Goal: Task Accomplishment & Management: Manage account settings

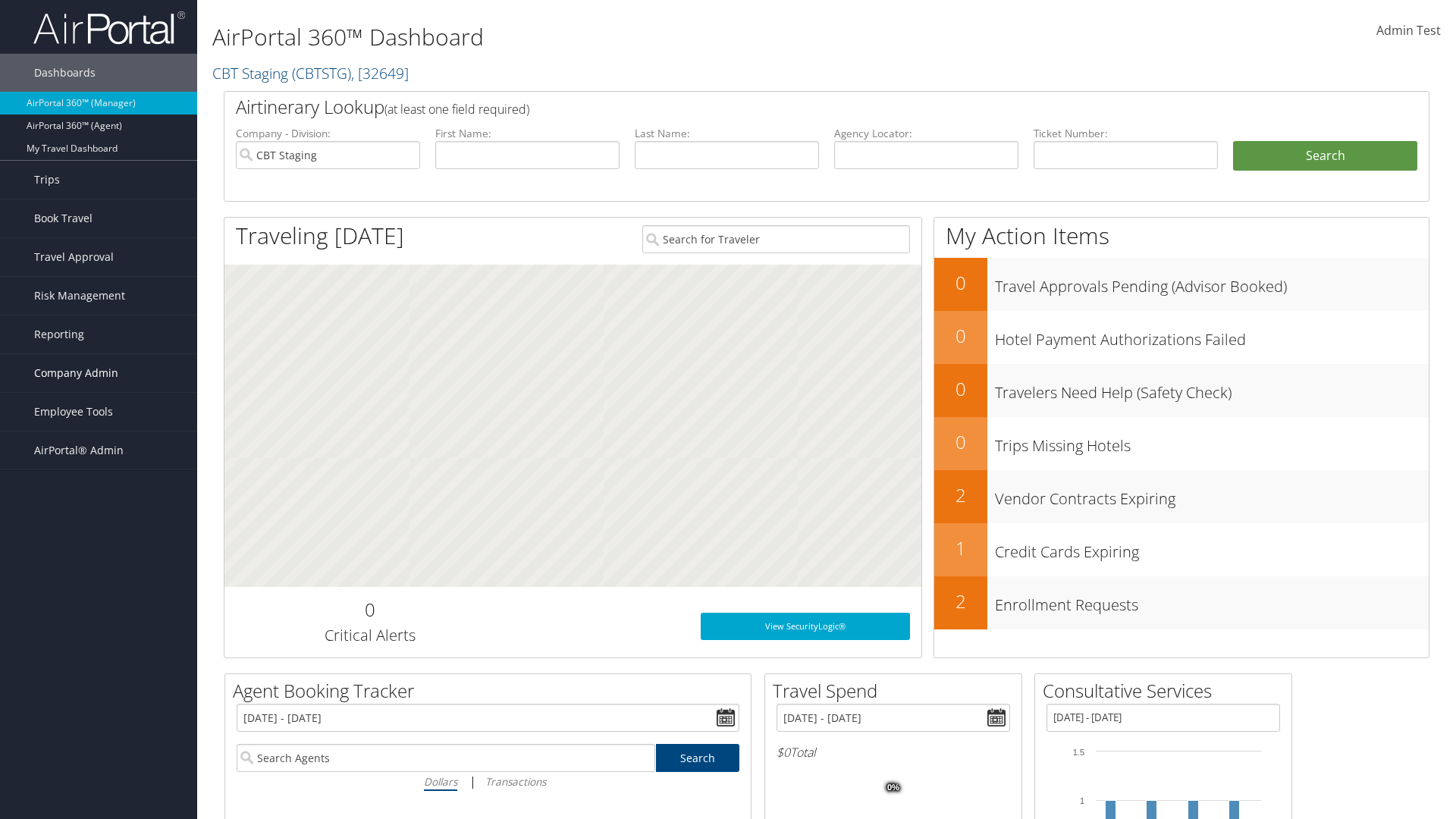
click at [99, 373] on span "Company Admin" at bounding box center [76, 373] width 84 height 38
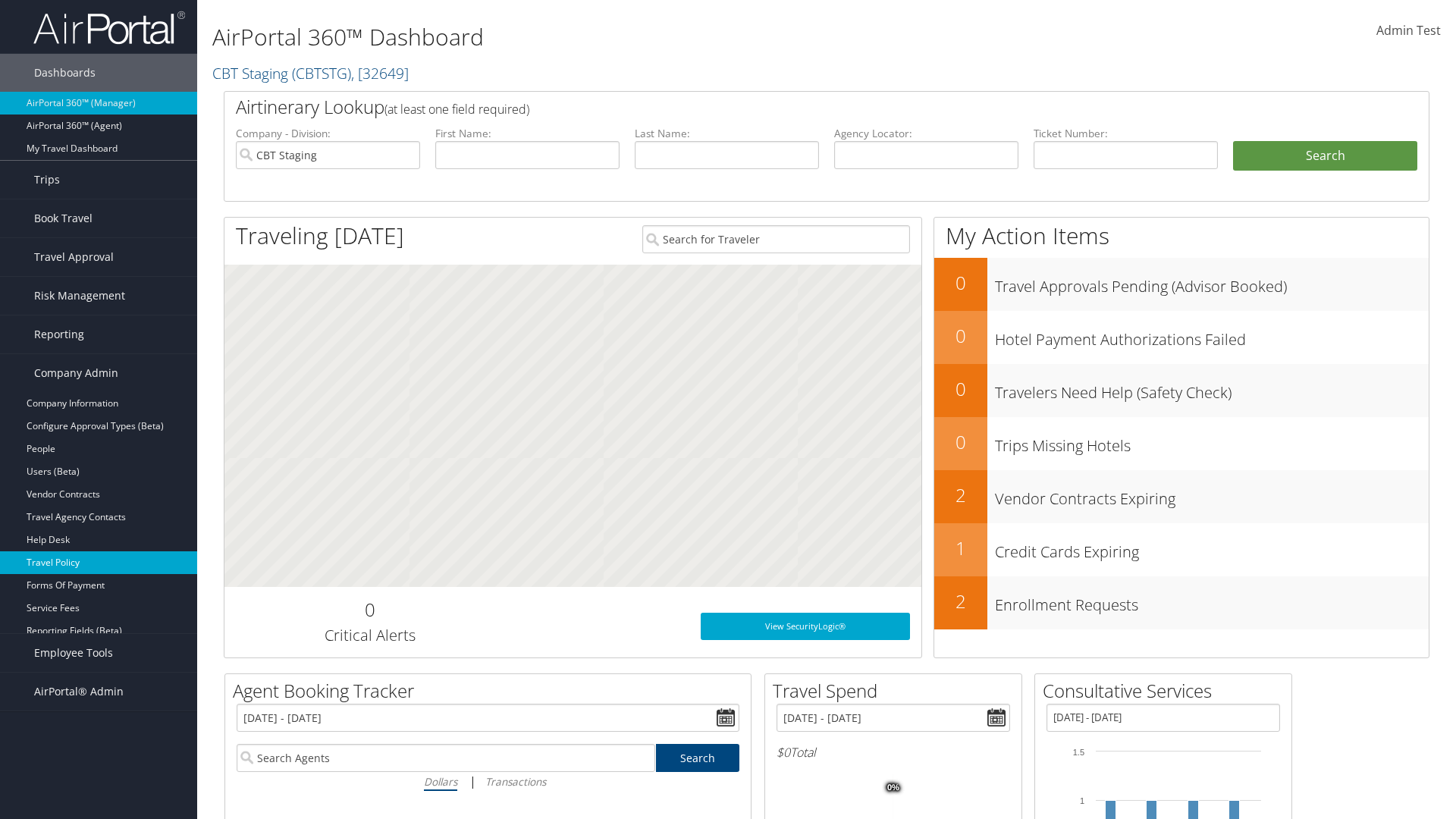
click at [99, 562] on link "Travel Policy" at bounding box center [99, 562] width 197 height 23
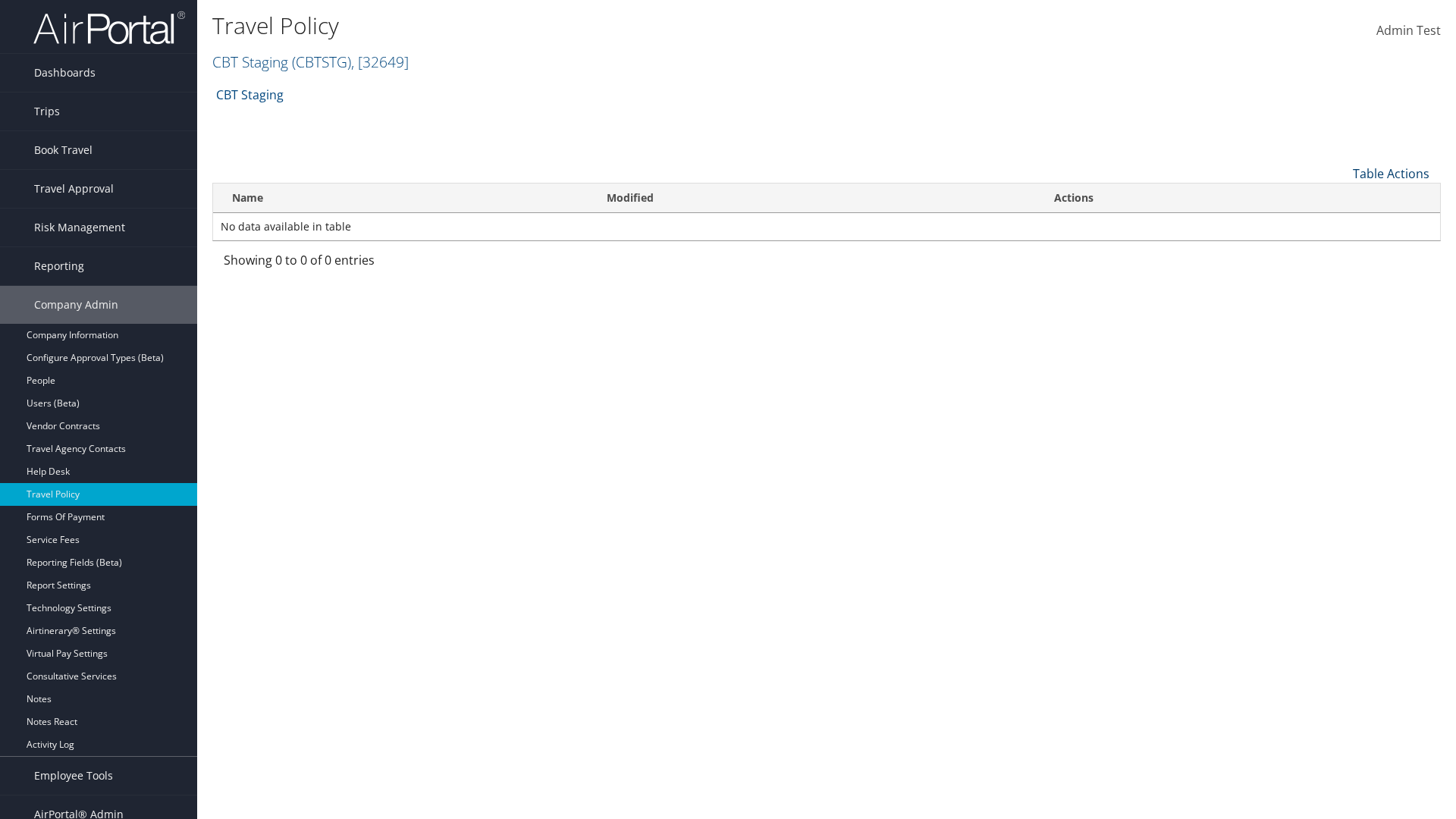
click at [1390, 173] on link "Table Actions" at bounding box center [1390, 174] width 76 height 16
click at [1340, 197] on link "Add New Policy" at bounding box center [1340, 197] width 200 height 25
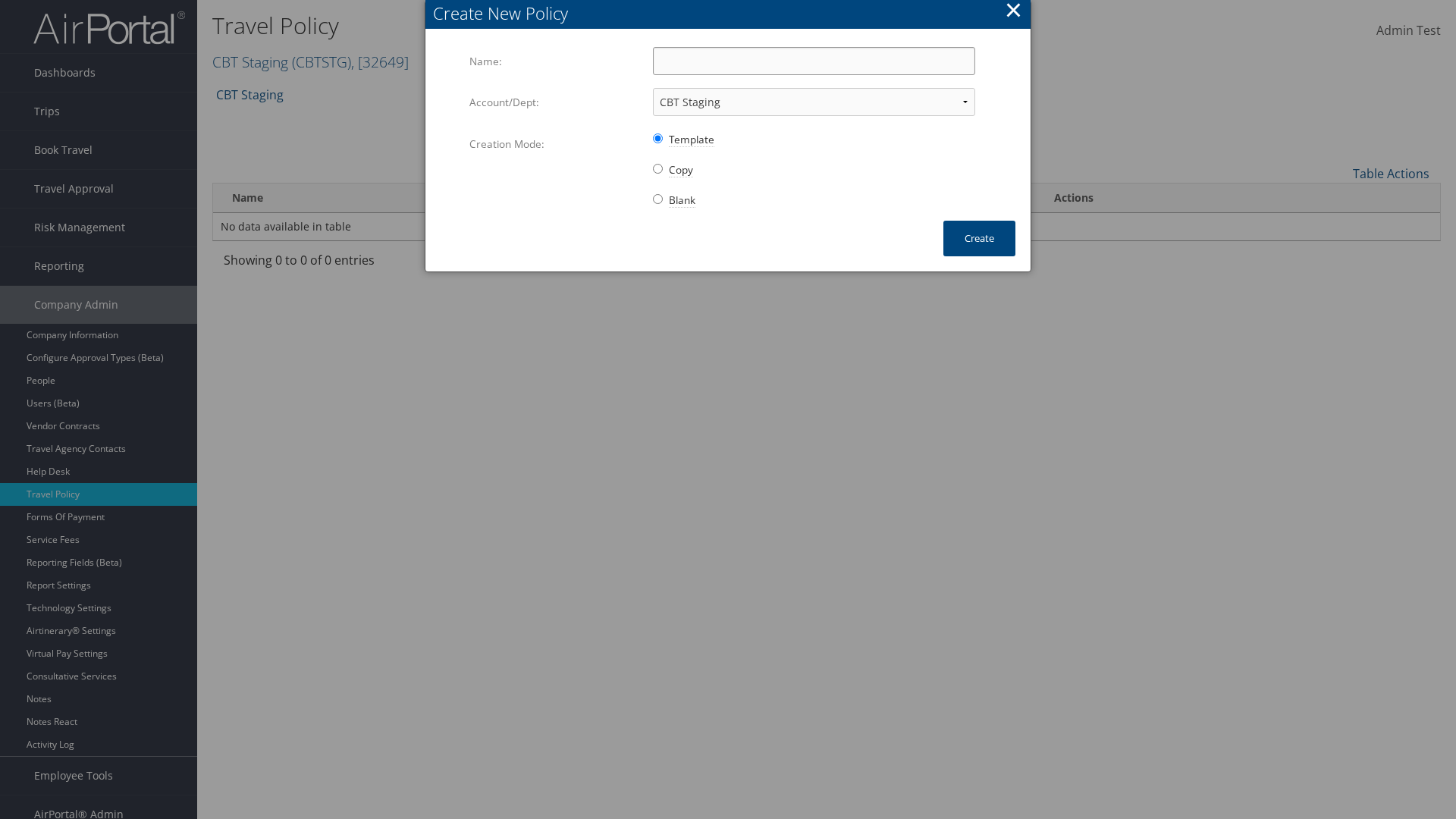
click at [814, 61] on input "Name:" at bounding box center [814, 61] width 322 height 28
type input "Auto Policy for 1139"
click at [979, 238] on button "Create" at bounding box center [979, 238] width 72 height 35
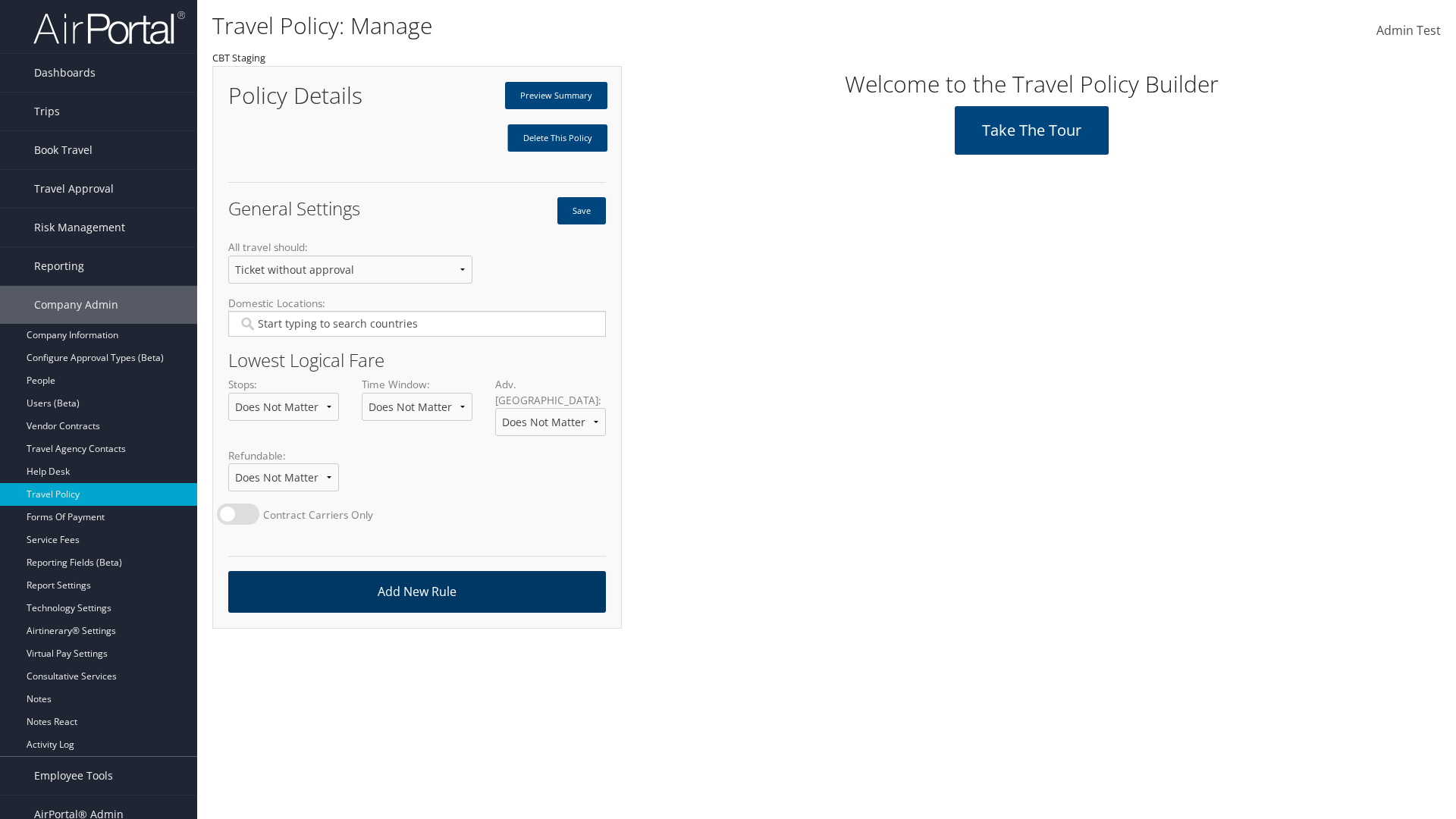
click at [416, 576] on link "Add New Rule" at bounding box center [417, 591] width 377 height 42
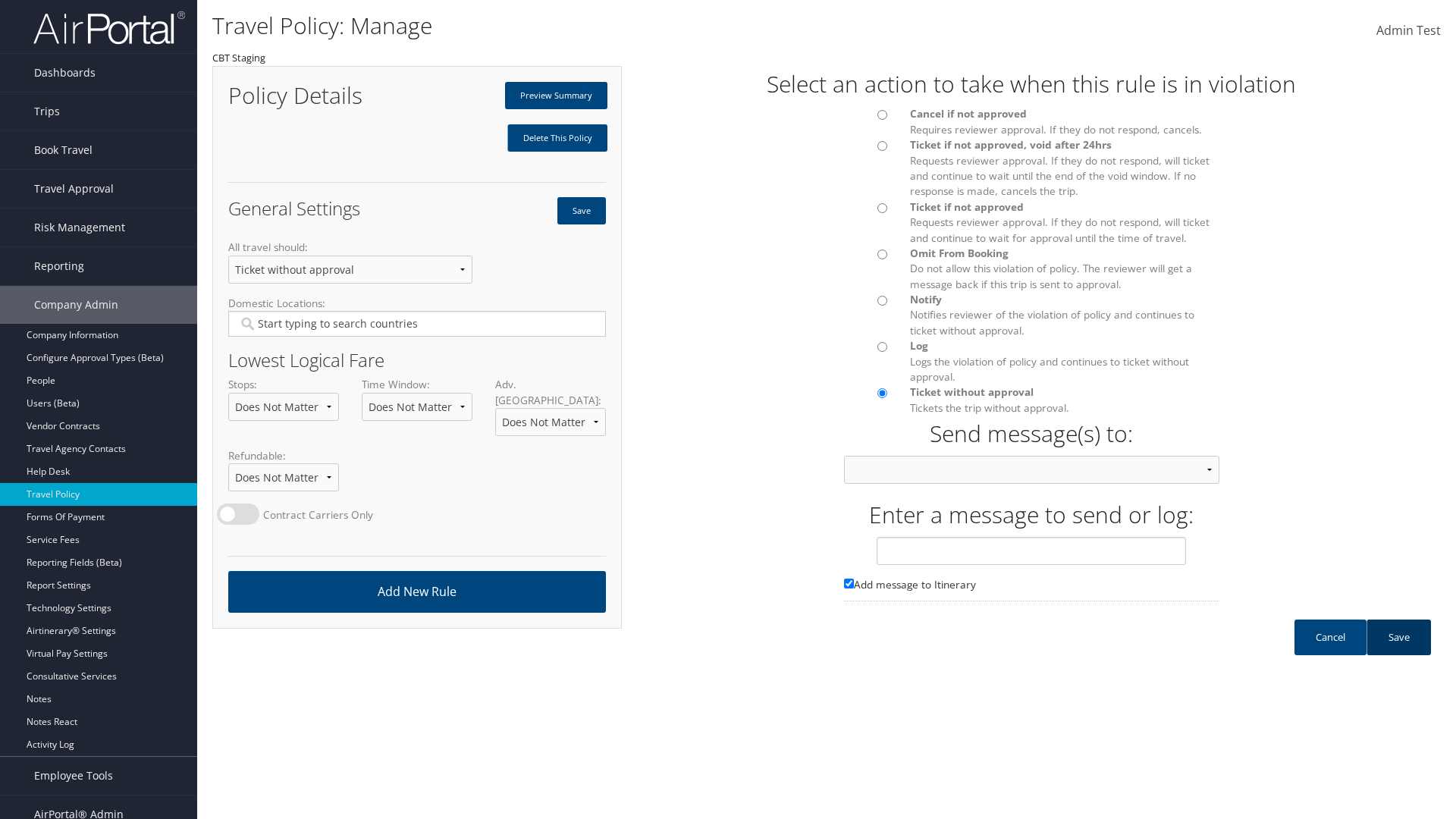
click at [1398, 652] on link "Save" at bounding box center [1398, 636] width 64 height 35
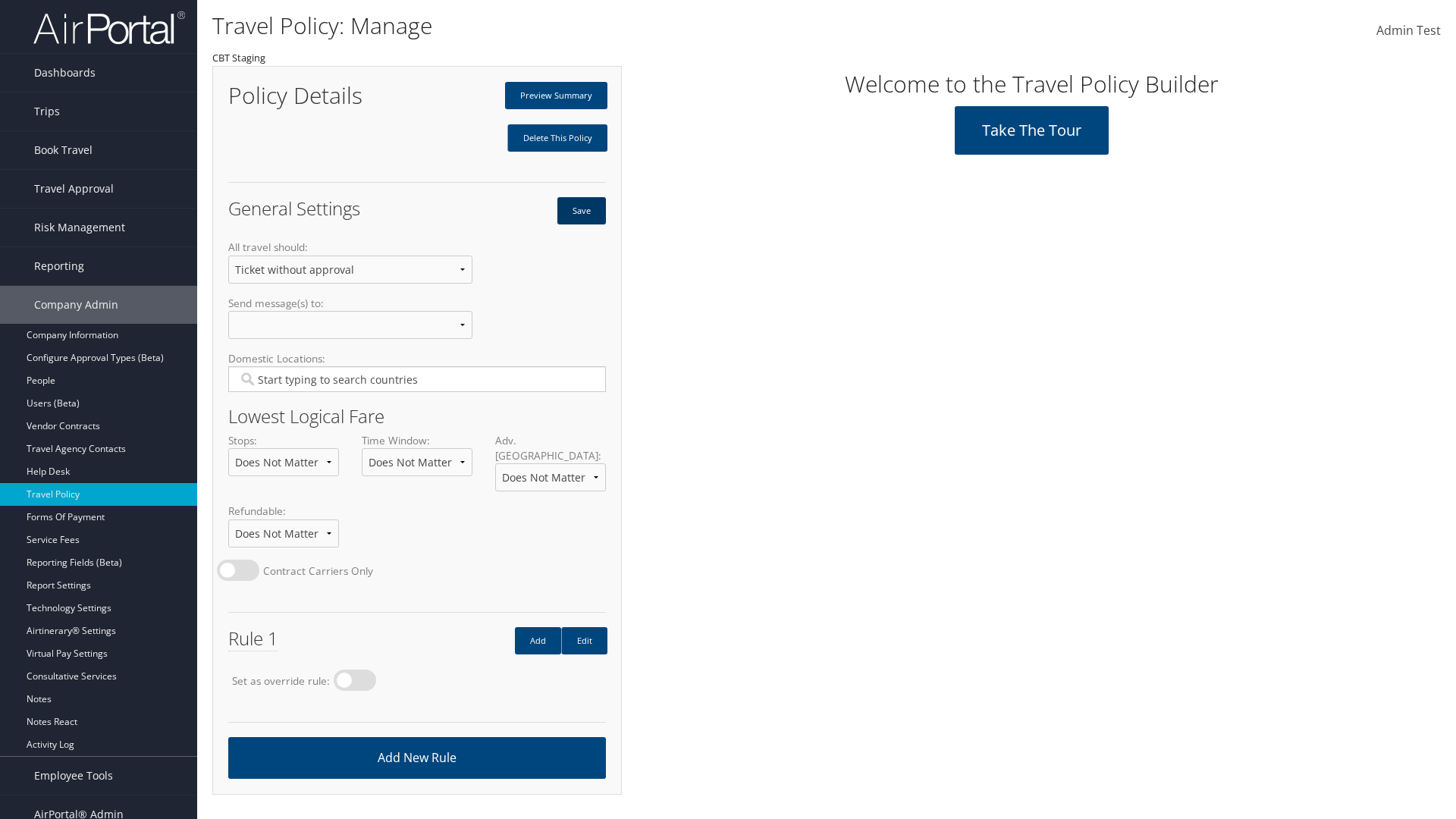
click at [580, 211] on button "Save" at bounding box center [581, 211] width 49 height 27
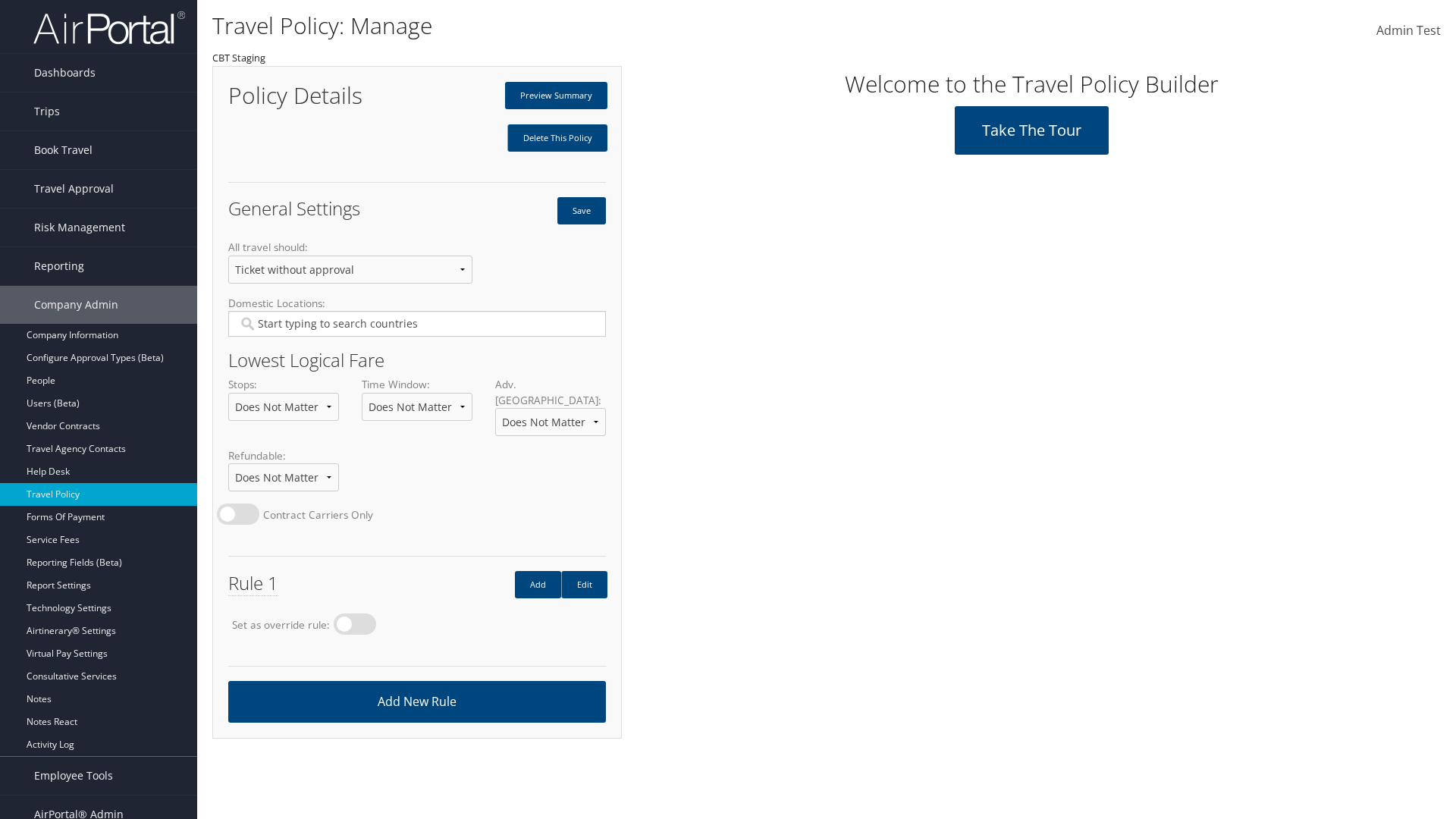
click at [359, 613] on label at bounding box center [355, 624] width 43 height 21
radio input "true"
click at [580, 211] on button "Save" at bounding box center [581, 211] width 49 height 27
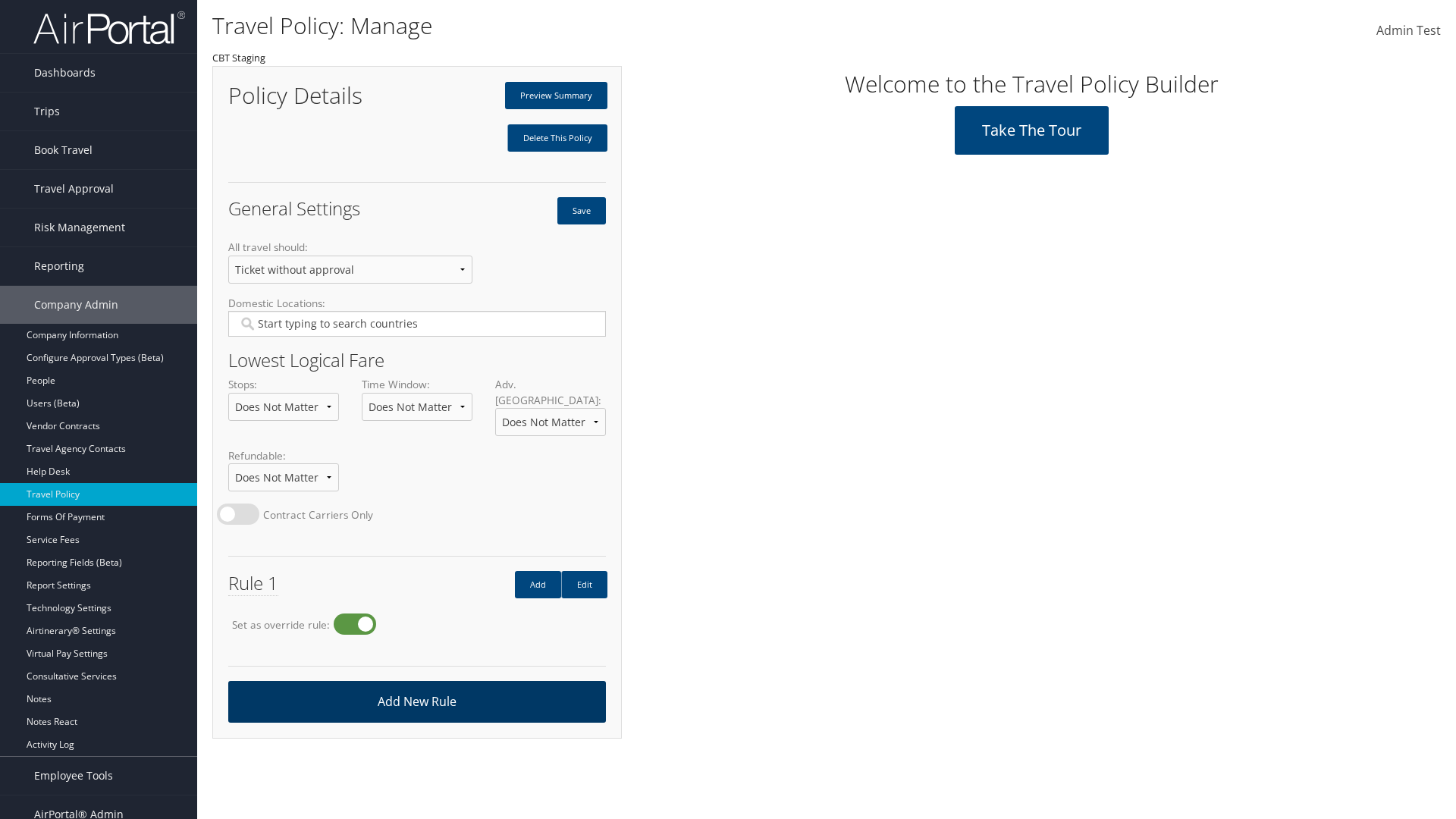
click at [416, 687] on link "Add New Rule" at bounding box center [417, 701] width 377 height 42
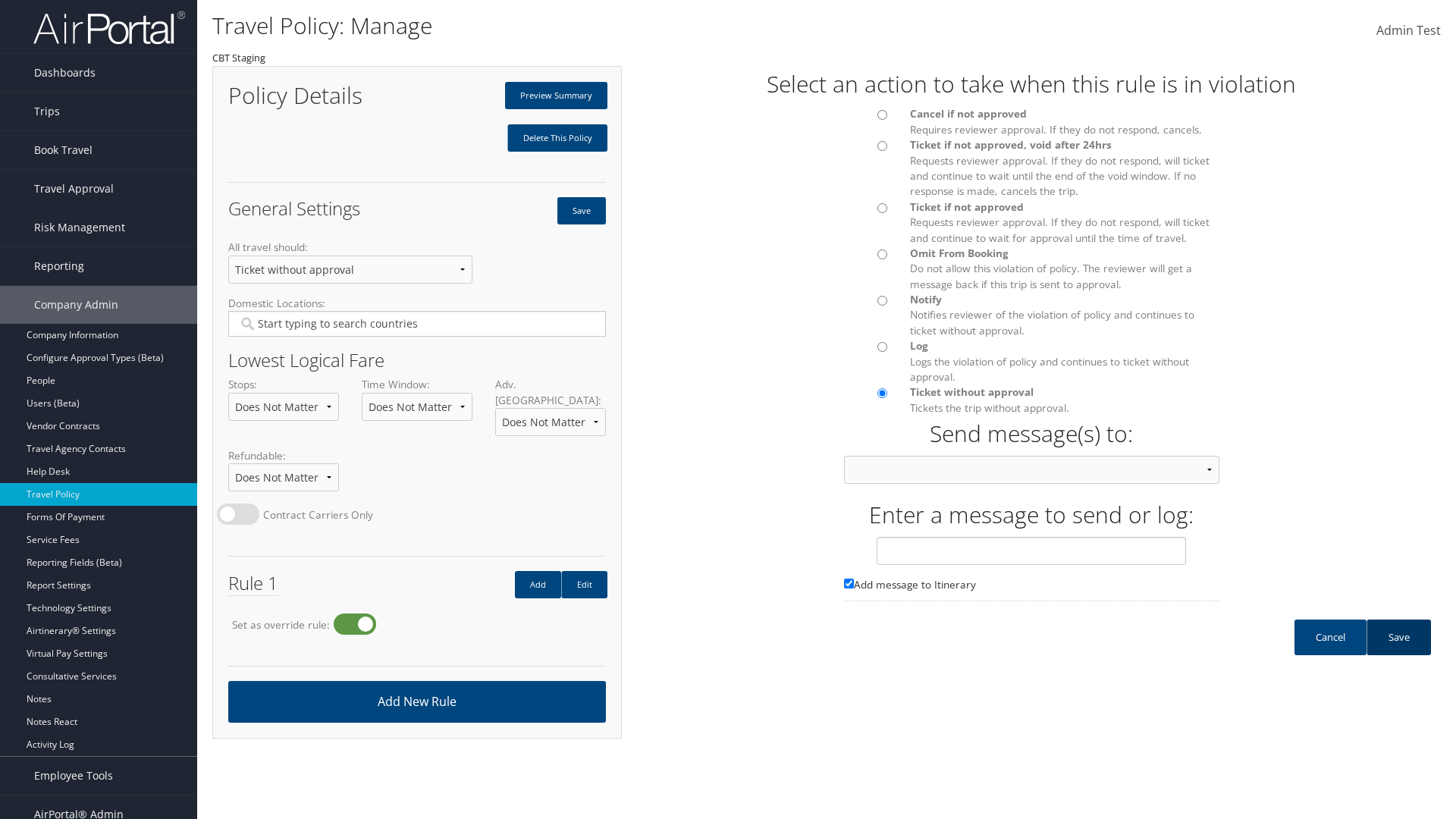
click at [1398, 652] on link "Save" at bounding box center [1398, 636] width 64 height 35
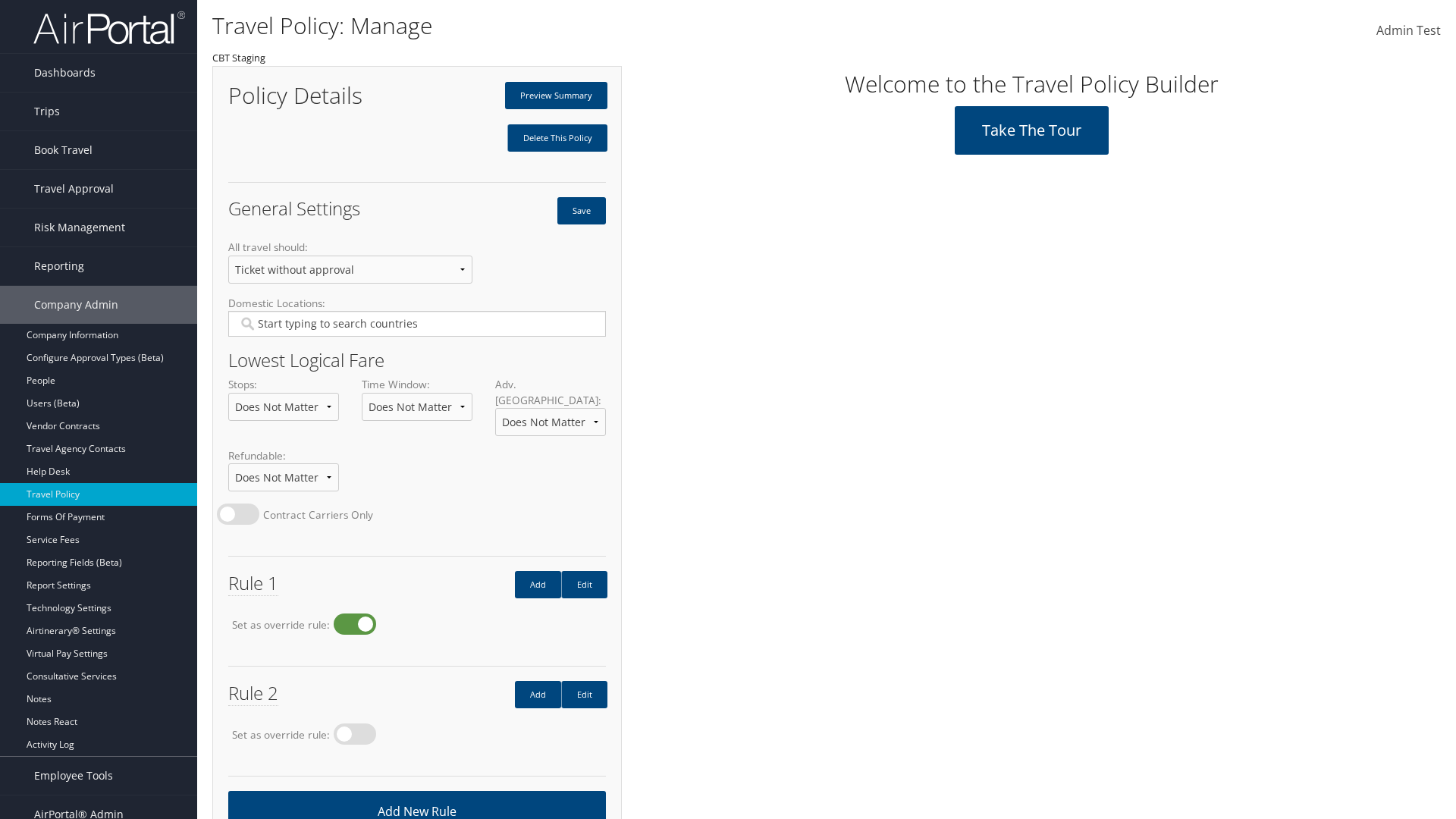
click at [359, 613] on label at bounding box center [355, 624] width 43 height 21
radio input "false"
click at [580, 211] on button "Save" at bounding box center [581, 211] width 49 height 27
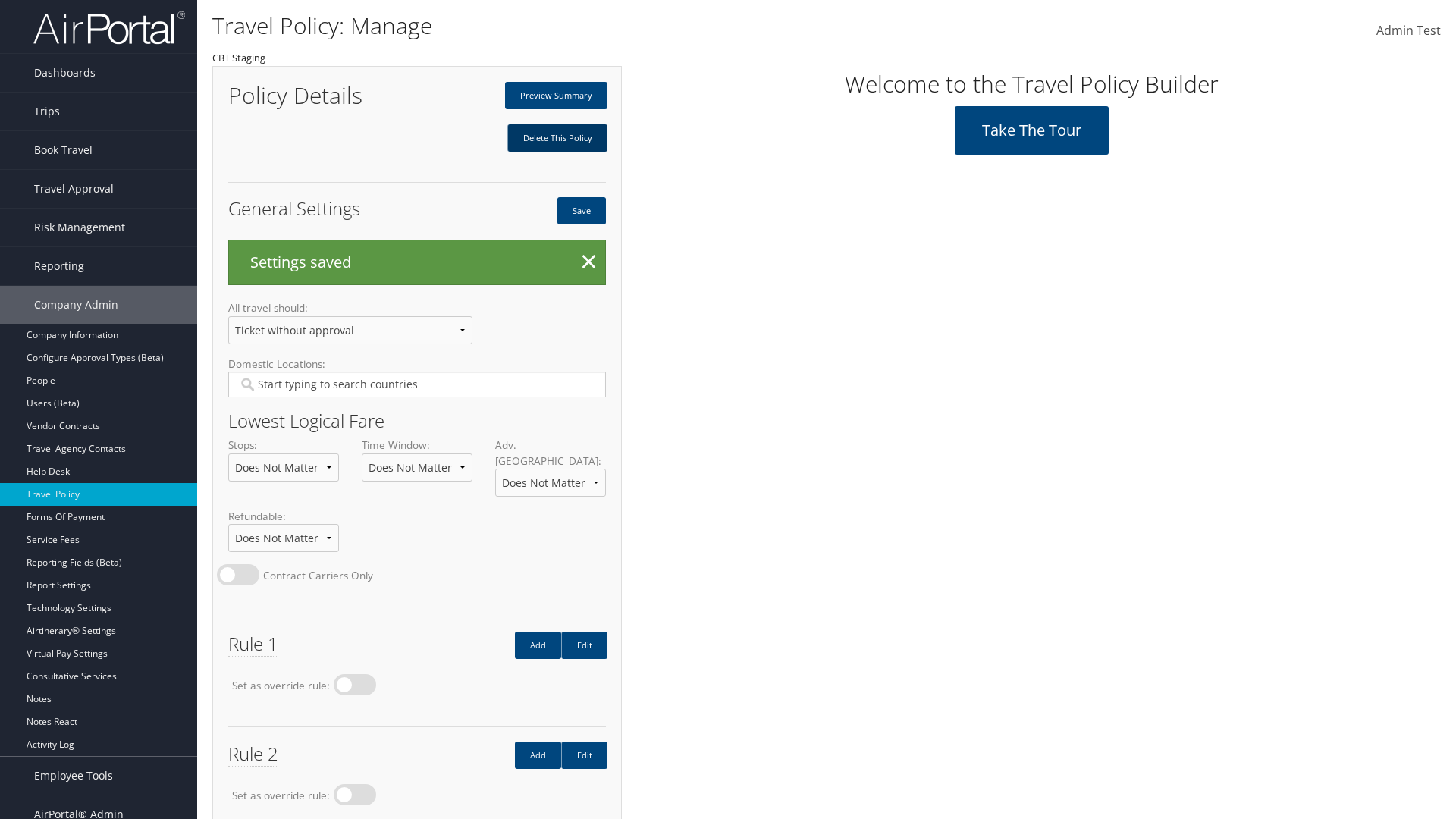
click at [557, 138] on link "Delete This Policy" at bounding box center [557, 137] width 100 height 27
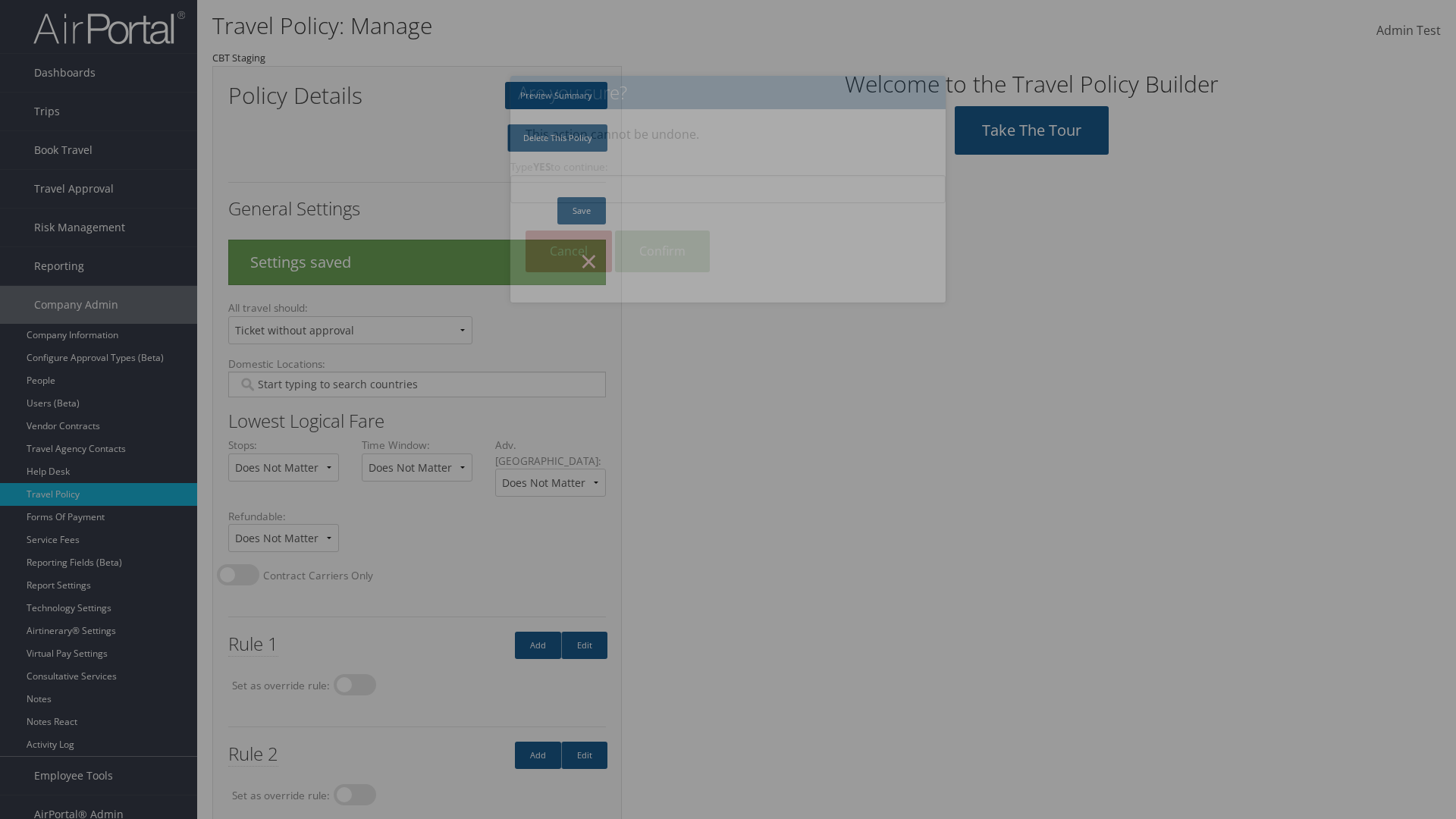
click at [728, 189] on input "Type YES to continue:" at bounding box center [728, 189] width 435 height 28
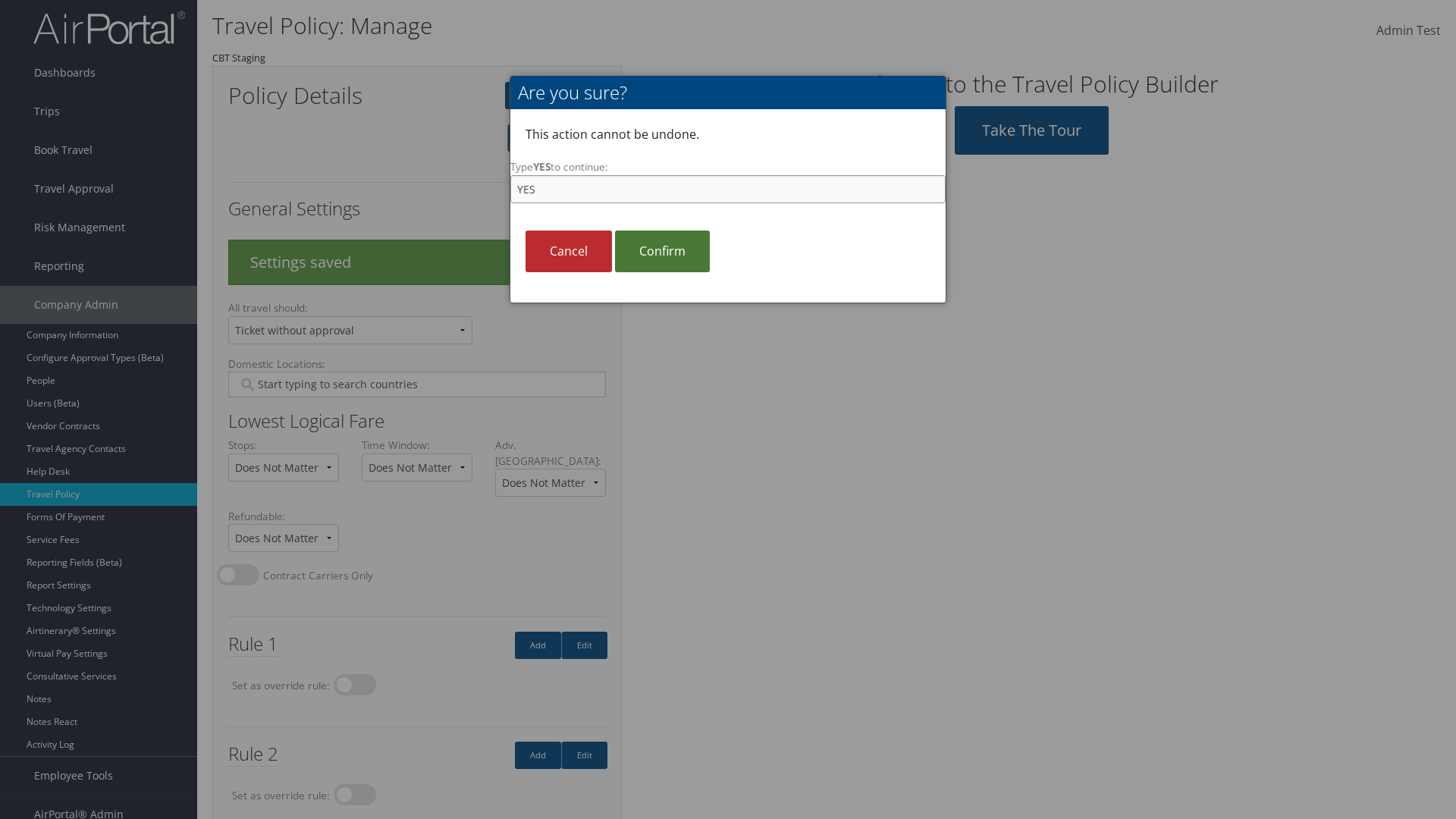
type input "YES"
click at [662, 251] on link "Confirm" at bounding box center [662, 251] width 95 height 42
